Goal: Task Accomplishment & Management: Use online tool/utility

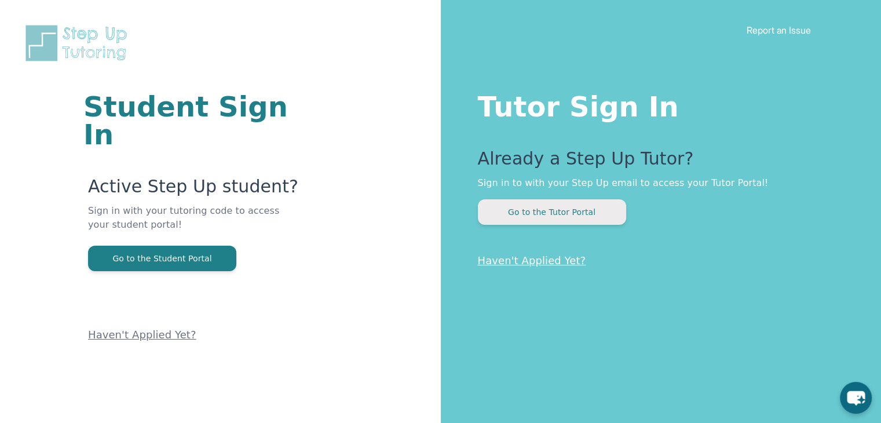
click at [526, 211] on button "Go to the Tutor Portal" at bounding box center [552, 211] width 148 height 25
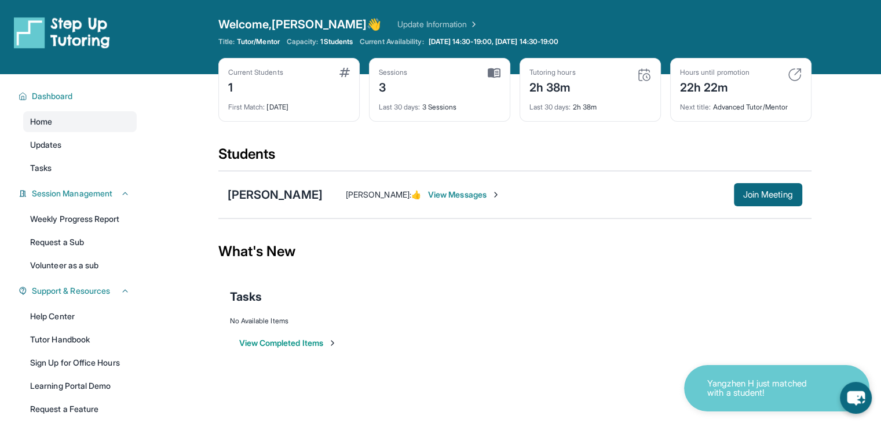
click at [644, 77] on img at bounding box center [644, 75] width 14 height 14
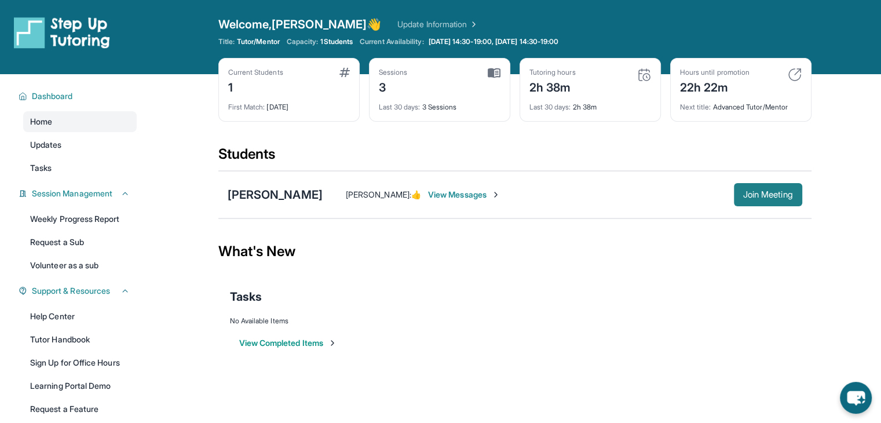
click at [763, 195] on span "Join Meeting" at bounding box center [768, 194] width 50 height 7
